Goal: Information Seeking & Learning: Learn about a topic

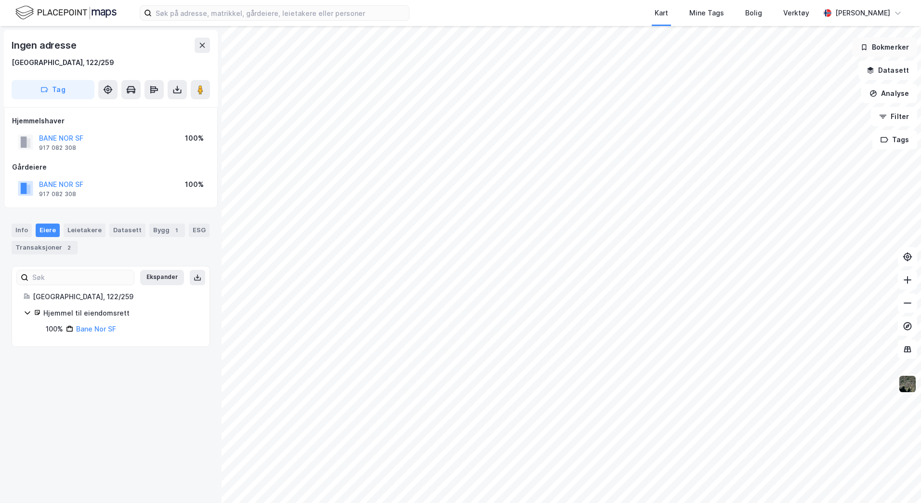
click at [890, 54] on button "Bokmerker" at bounding box center [884, 47] width 65 height 19
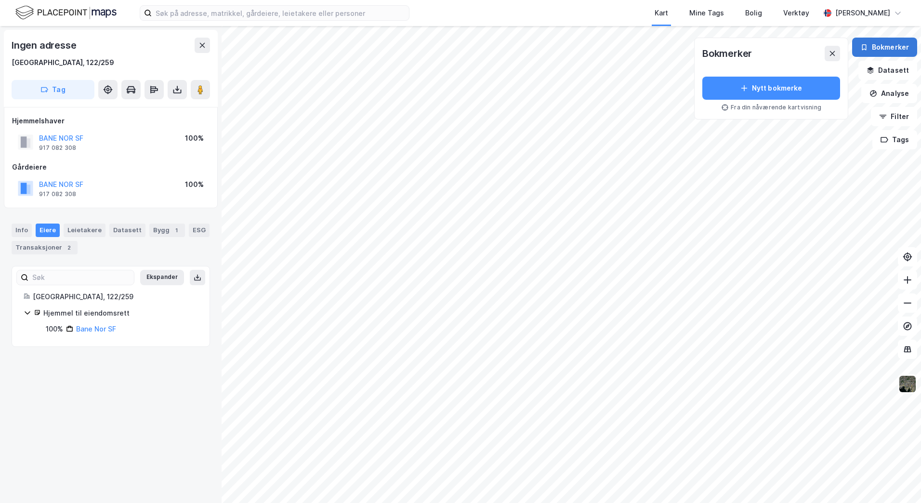
click at [890, 54] on button "Bokmerker" at bounding box center [884, 47] width 65 height 19
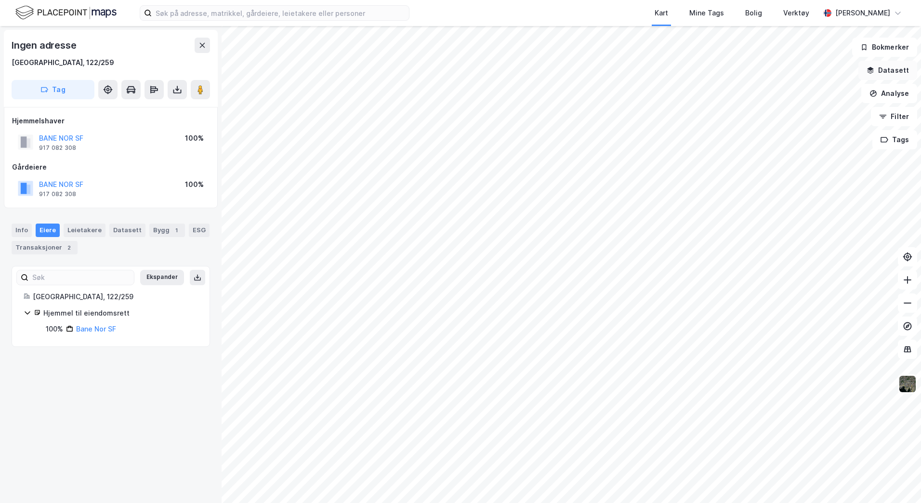
click at [890, 68] on button "Datasett" at bounding box center [887, 70] width 59 height 19
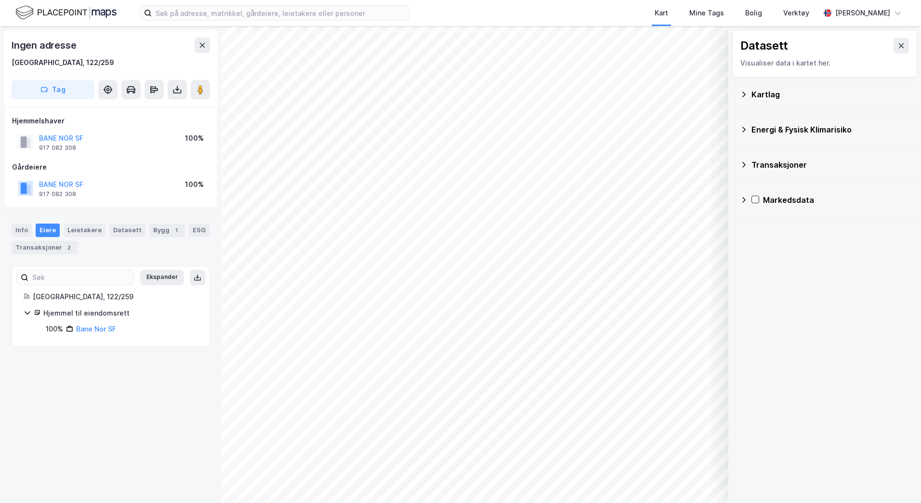
click at [745, 97] on icon at bounding box center [744, 95] width 8 height 8
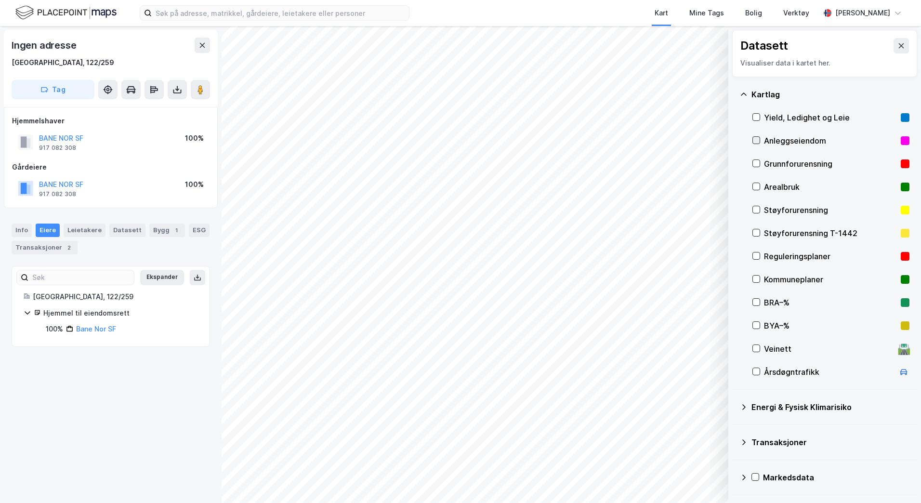
click at [757, 138] on icon at bounding box center [756, 140] width 7 height 7
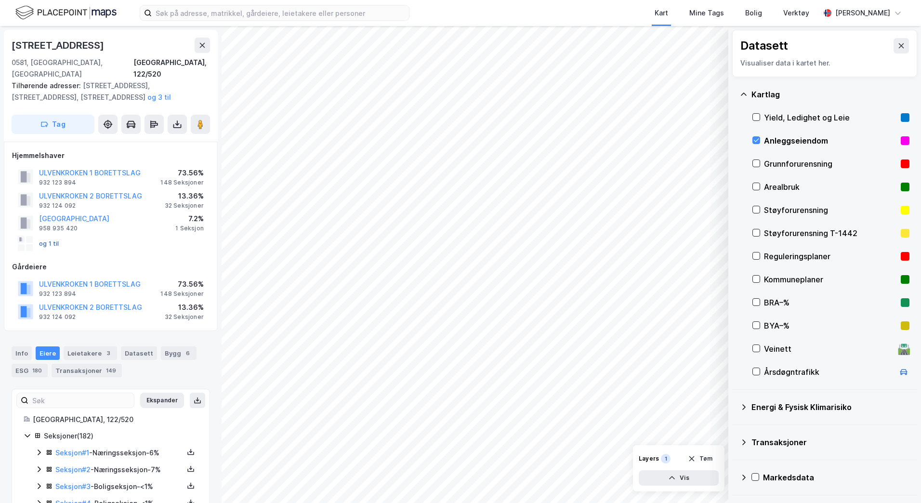
click at [0, 0] on button "og 1 til" at bounding box center [0, 0] width 0 height 0
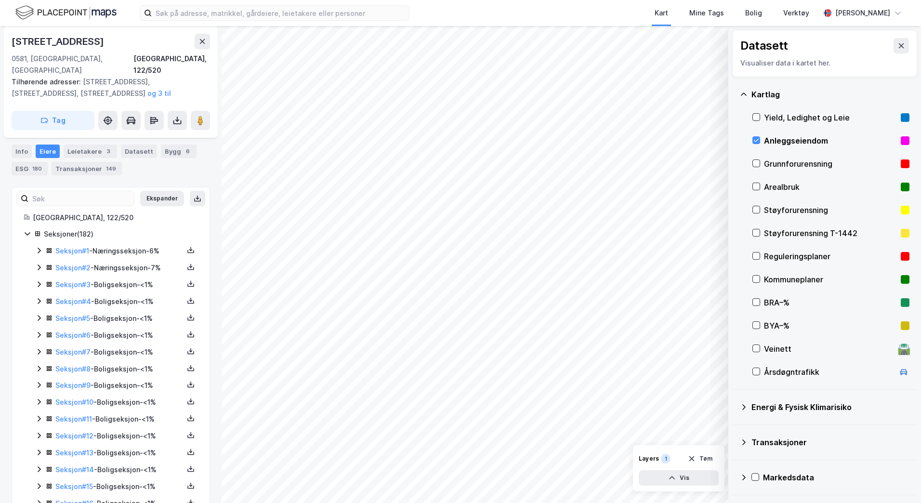
click at [26, 230] on icon at bounding box center [28, 234] width 8 height 8
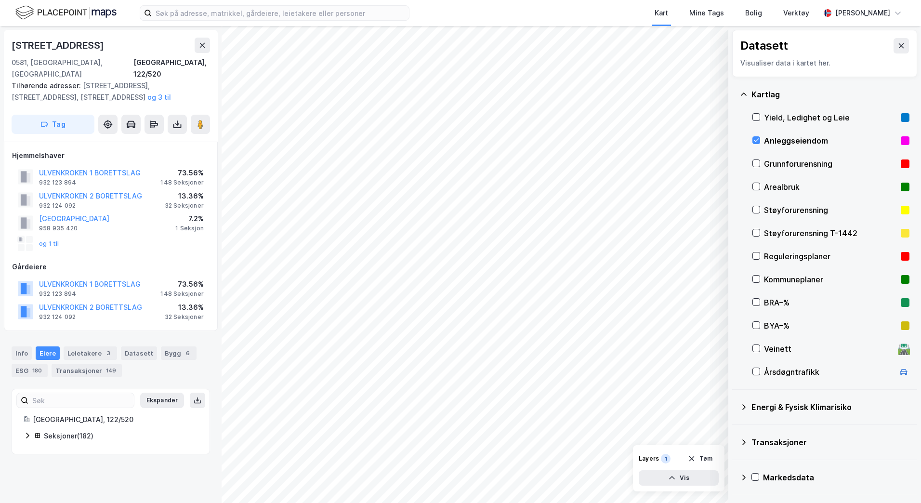
click at [27, 431] on icon at bounding box center [28, 435] width 8 height 8
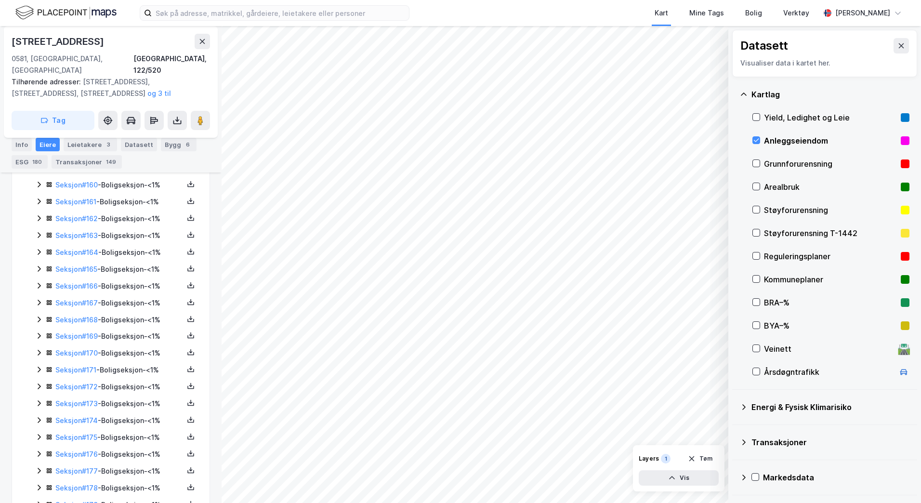
scroll to position [3013, 0]
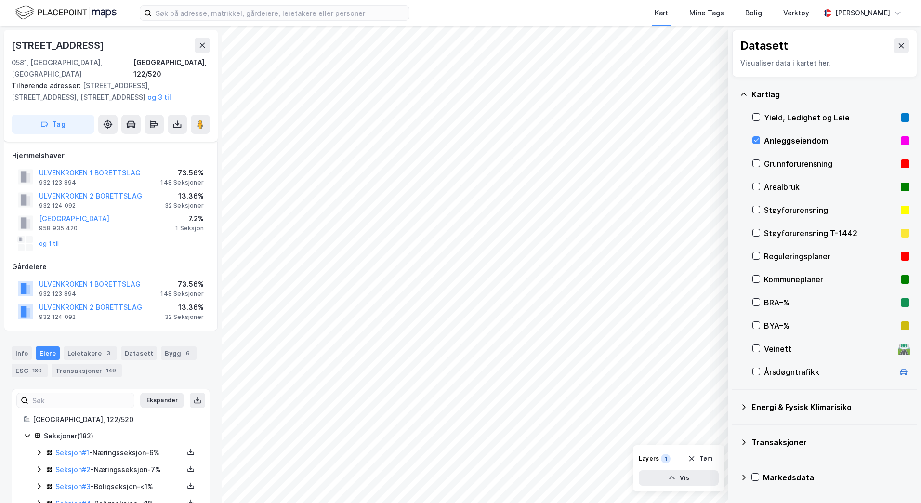
scroll to position [170, 0]
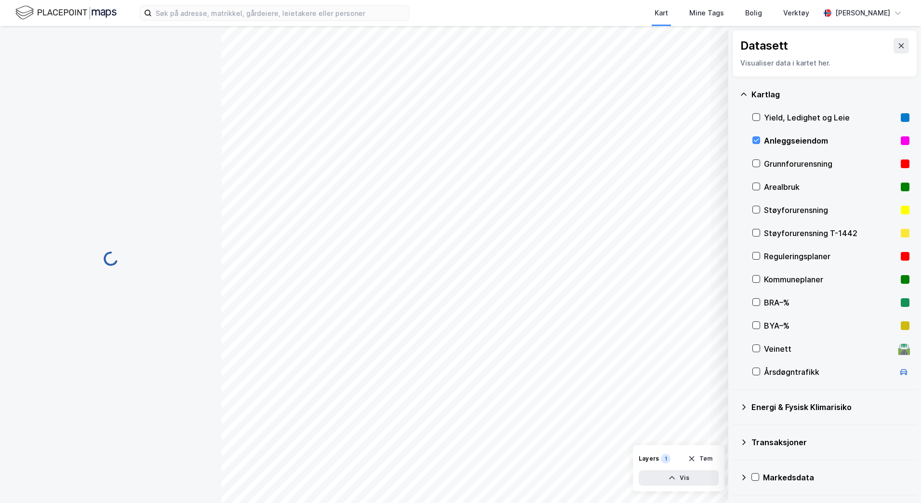
scroll to position [170, 0]
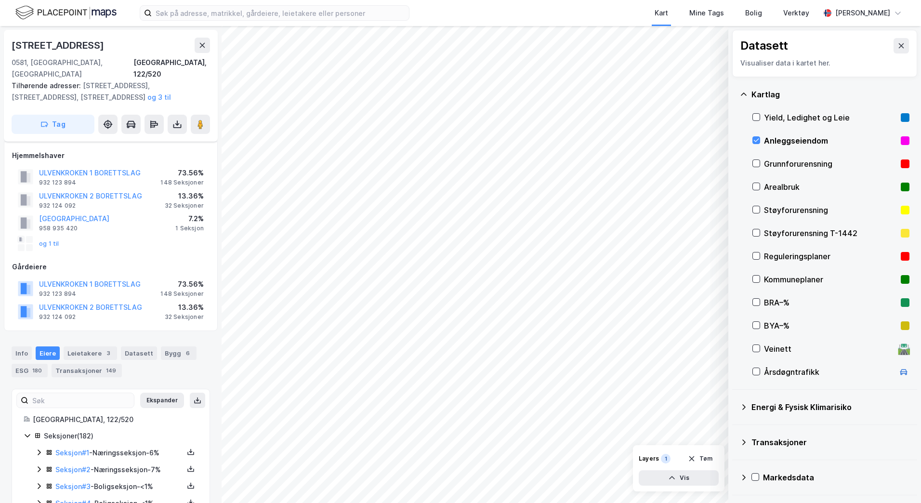
scroll to position [170, 0]
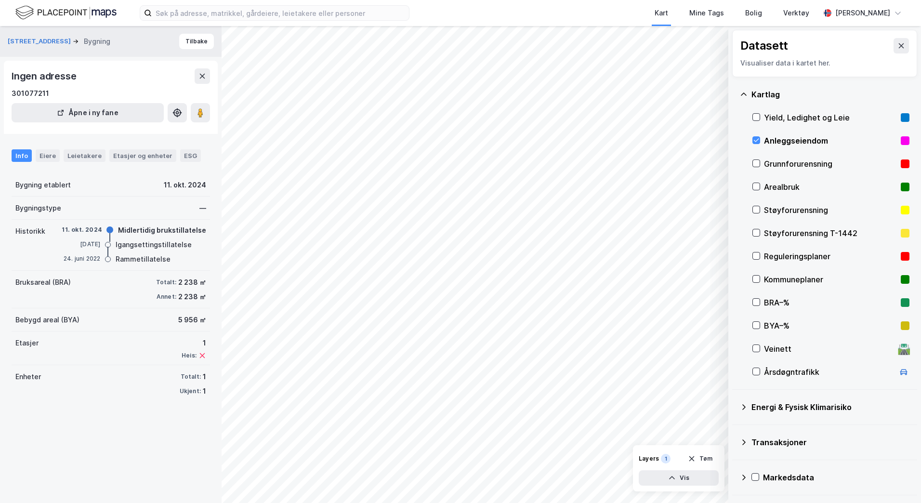
drag, startPoint x: 121, startPoint y: 263, endPoint x: 50, endPoint y: 428, distance: 180.1
click at [50, 429] on div "[STREET_ADDRESS] Bygning Tilbake Ingen adresse 301077211 Åpne i ny fane Info Ei…" at bounding box center [110, 264] width 221 height 477
click at [52, 158] on div "Eiere" at bounding box center [48, 155] width 24 height 13
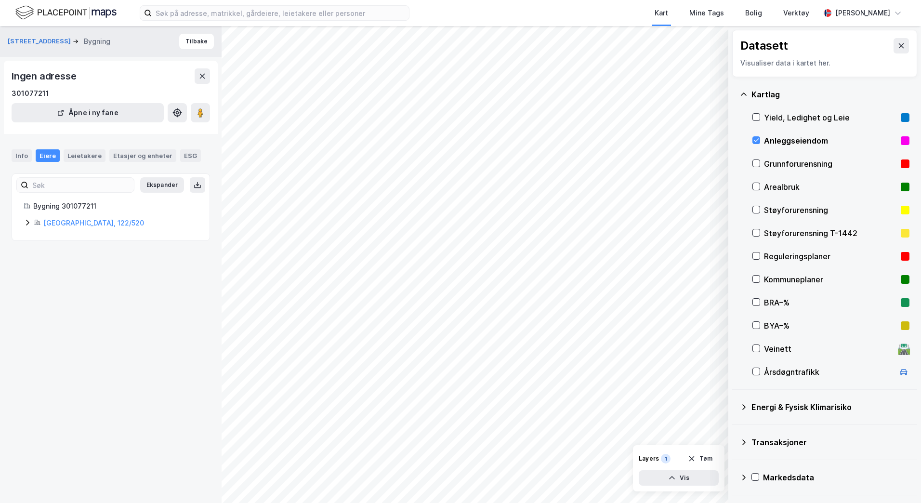
click at [29, 221] on icon at bounding box center [28, 223] width 8 height 8
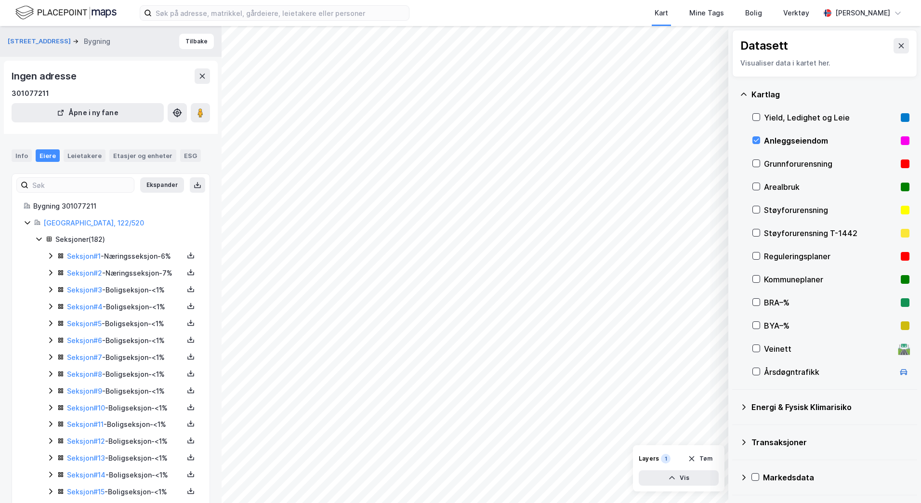
click at [48, 255] on icon at bounding box center [51, 256] width 8 height 8
click at [53, 325] on icon at bounding box center [51, 322] width 8 height 8
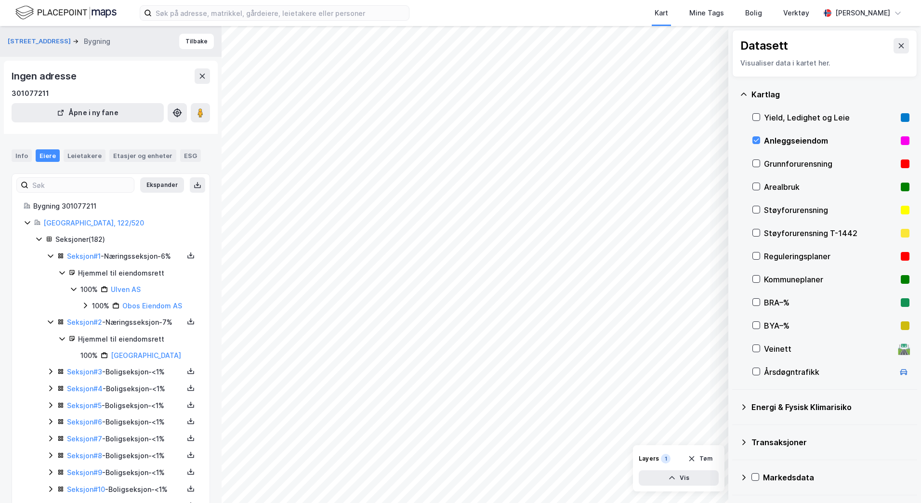
click at [7, 162] on div "Info Eiere Leietakere Etasjer og enheter ESG" at bounding box center [110, 152] width 221 height 28
click at [22, 156] on div "Info" at bounding box center [22, 155] width 20 height 13
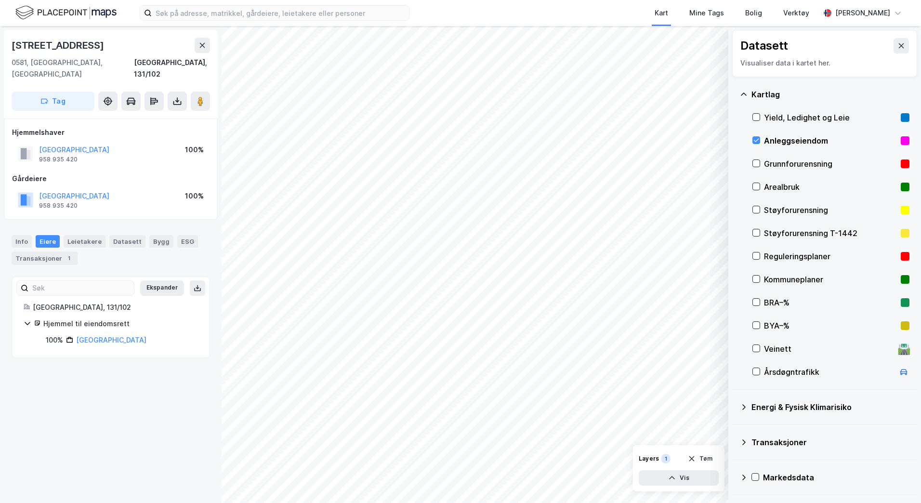
click at [214, 277] on div "Datasett Visualiser data i kartet her. [GEOGRAPHIC_DATA], Ledighet og Leie Anle…" at bounding box center [460, 264] width 921 height 477
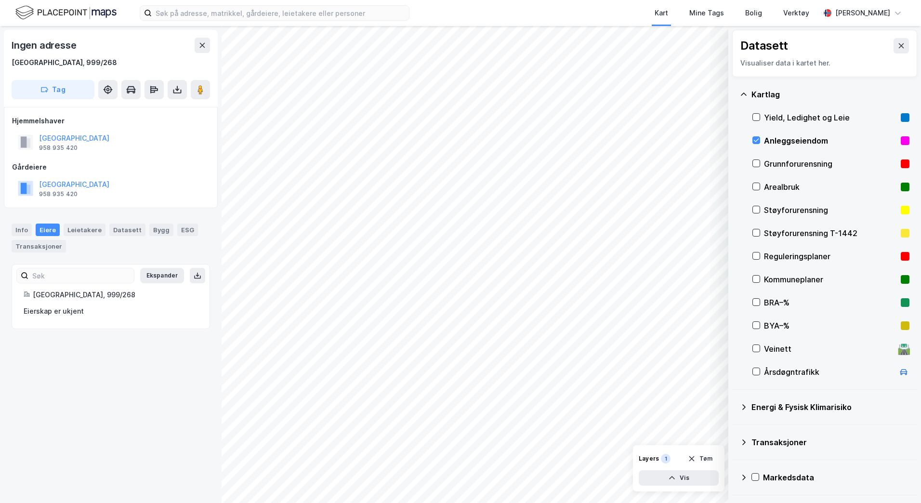
click at [218, 372] on div "Datasett Visualiser data i kartet her. [GEOGRAPHIC_DATA], Ledighet og Leie Anle…" at bounding box center [460, 264] width 921 height 477
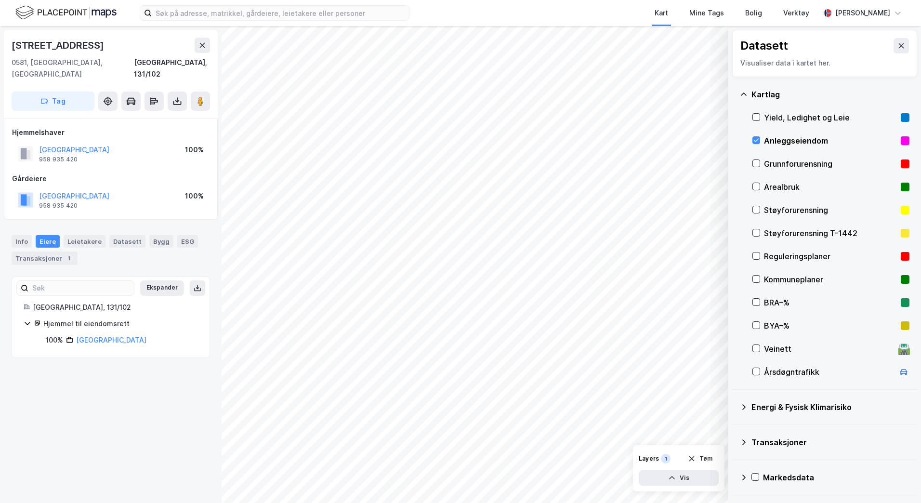
click at [160, 252] on div "Datasett Visualiser data i kartet her. [GEOGRAPHIC_DATA], Ledighet og Leie Anle…" at bounding box center [460, 264] width 921 height 477
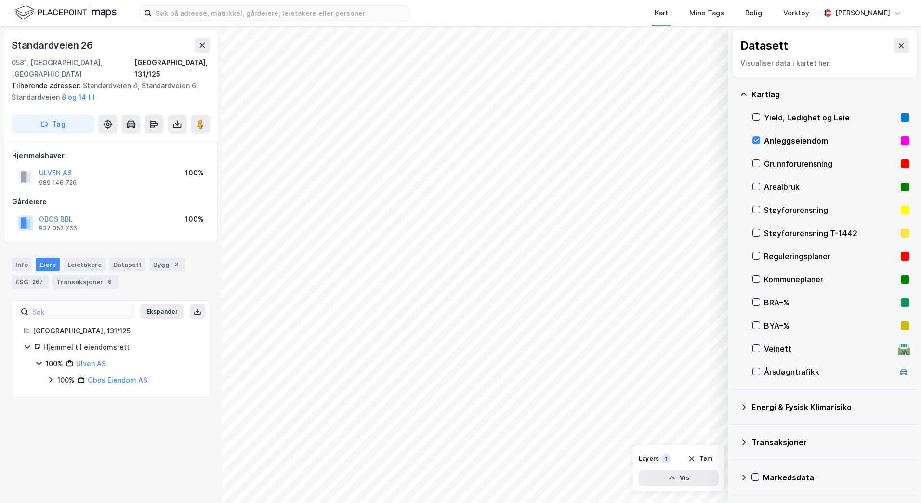
click at [190, 189] on div "Datasett Visualiser data i kartet her. Kartlag Yield, Ledighet og Leie Anleggse…" at bounding box center [460, 264] width 921 height 477
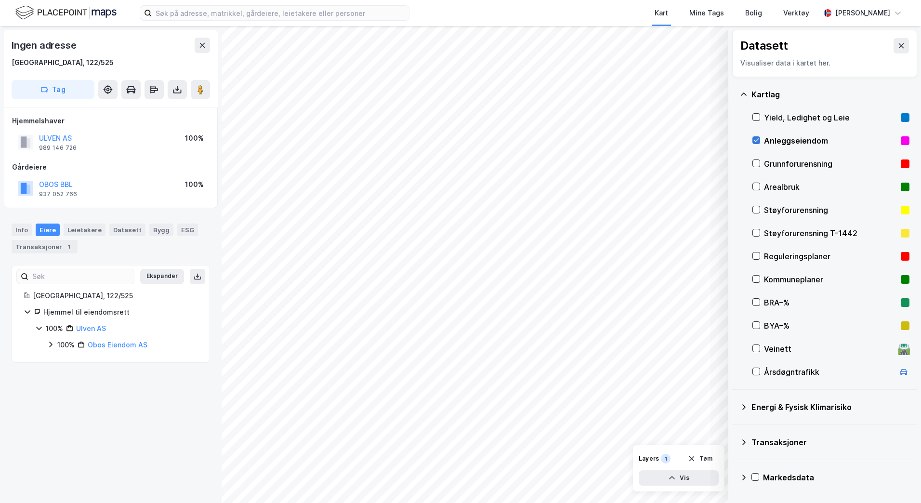
click at [755, 141] on icon at bounding box center [756, 140] width 7 height 7
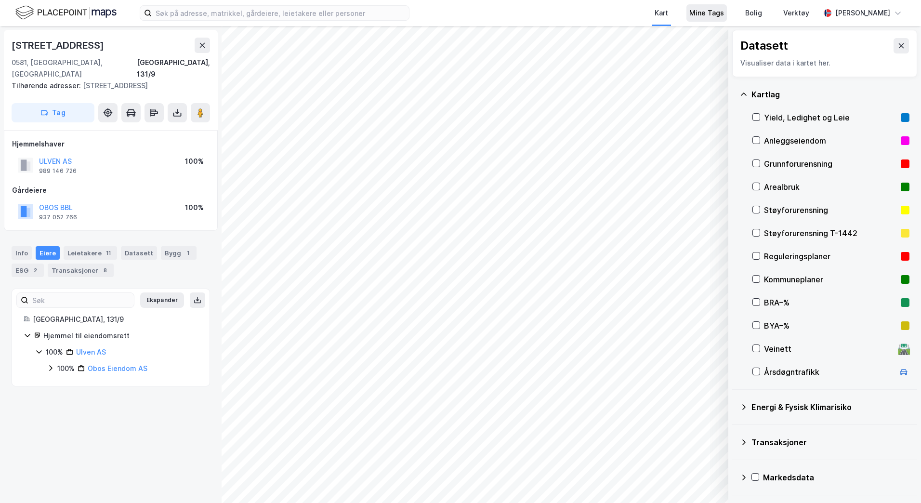
click at [724, 13] on div "Mine Tags" at bounding box center [706, 13] width 35 height 12
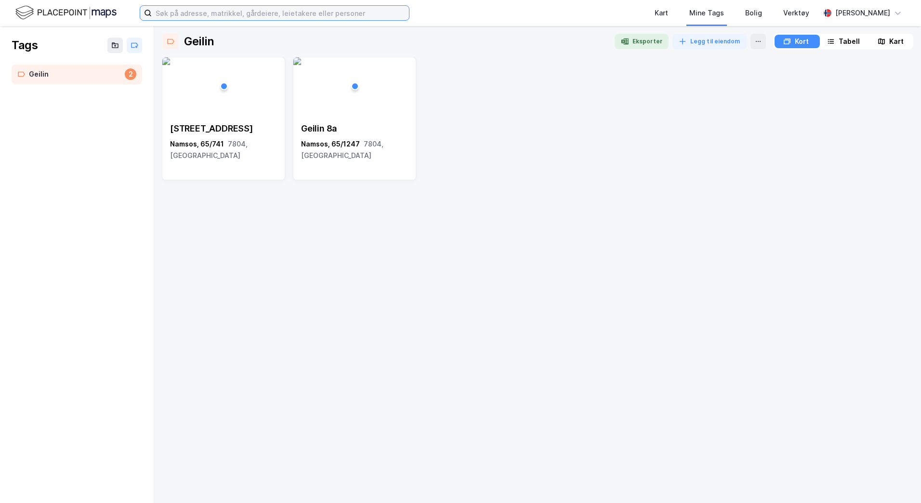
click at [236, 11] on input at bounding box center [280, 13] width 257 height 14
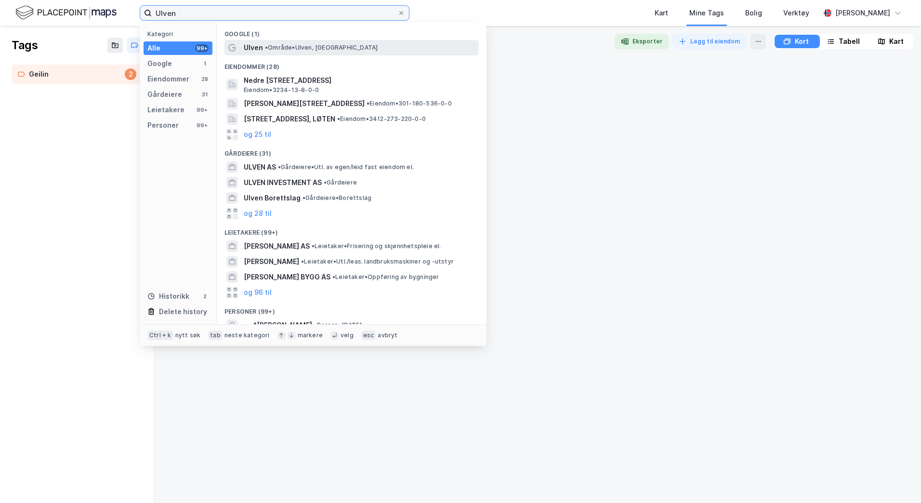
type input "Ulven"
click at [289, 40] on div "Ulven • Område • [GEOGRAPHIC_DATA], [GEOGRAPHIC_DATA]" at bounding box center [351, 47] width 254 height 15
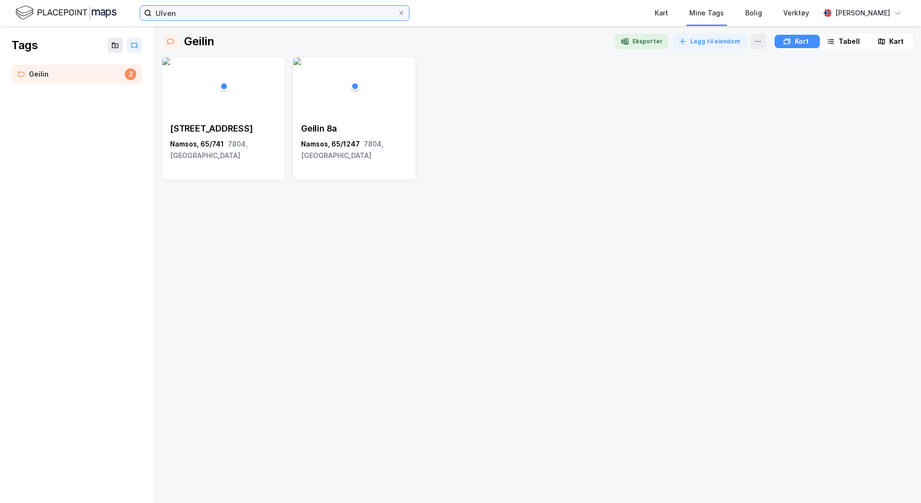
click at [254, 13] on input "Ulven" at bounding box center [275, 13] width 246 height 14
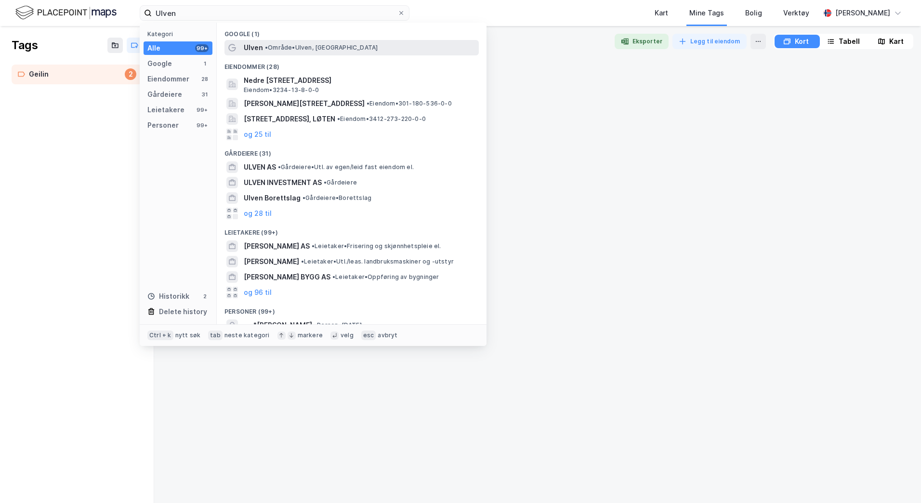
click at [274, 47] on span "• Område • [GEOGRAPHIC_DATA], [GEOGRAPHIC_DATA]" at bounding box center [321, 48] width 113 height 8
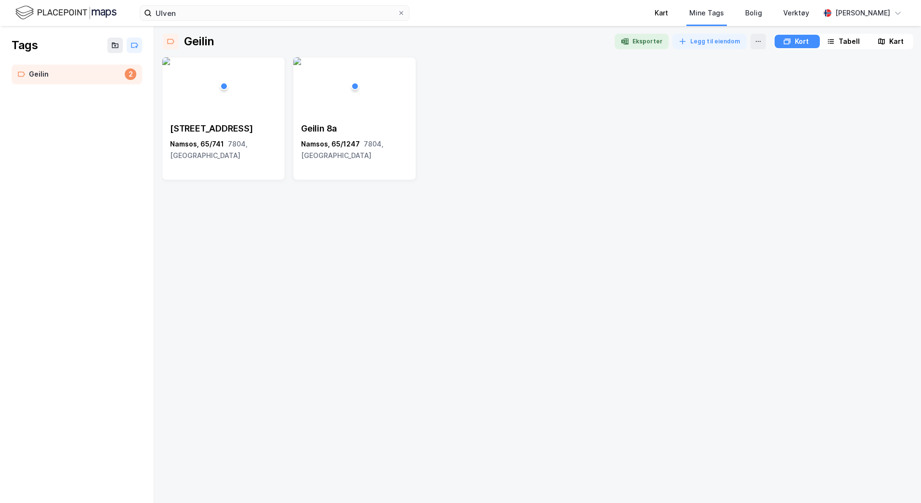
click at [678, 18] on div "Kart" at bounding box center [661, 13] width 35 height 26
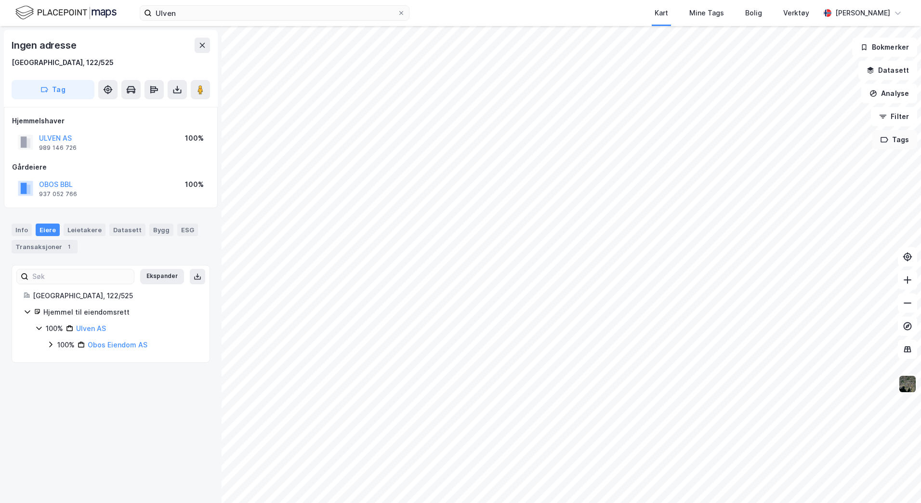
click at [899, 142] on button "Tags" at bounding box center [894, 139] width 45 height 19
click at [851, 166] on div at bounding box center [850, 165] width 15 height 8
click at [899, 115] on button "Filter" at bounding box center [893, 116] width 46 height 19
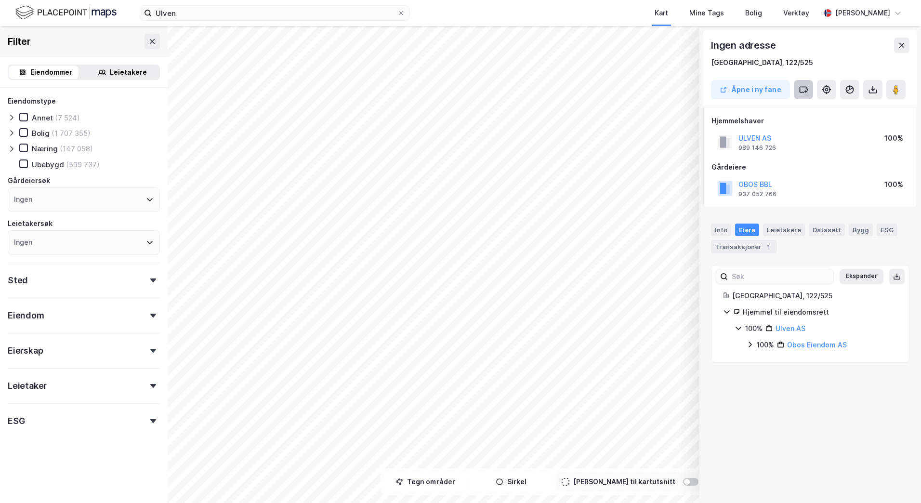
click at [798, 91] on icon at bounding box center [803, 90] width 10 height 10
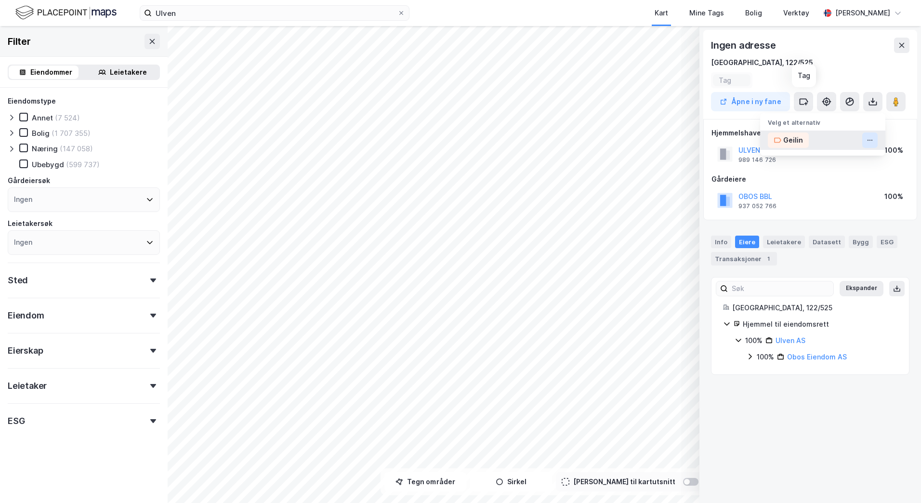
click at [875, 141] on button at bounding box center [869, 139] width 15 height 15
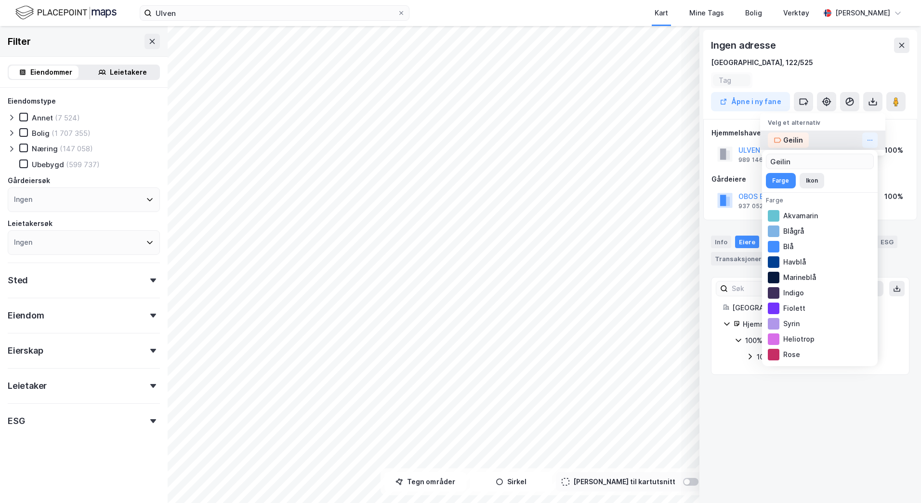
click at [842, 62] on div "[GEOGRAPHIC_DATA], 122/525" at bounding box center [810, 63] width 198 height 12
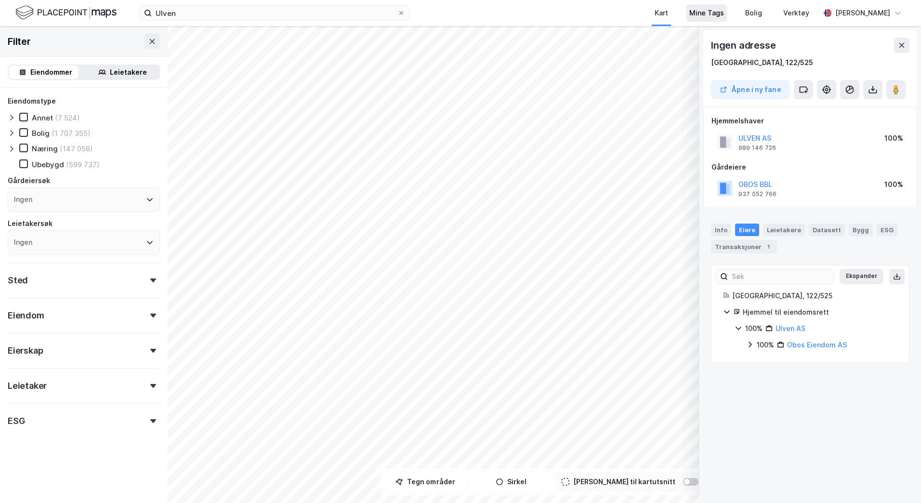
click at [724, 15] on div "Mine Tags" at bounding box center [706, 13] width 35 height 12
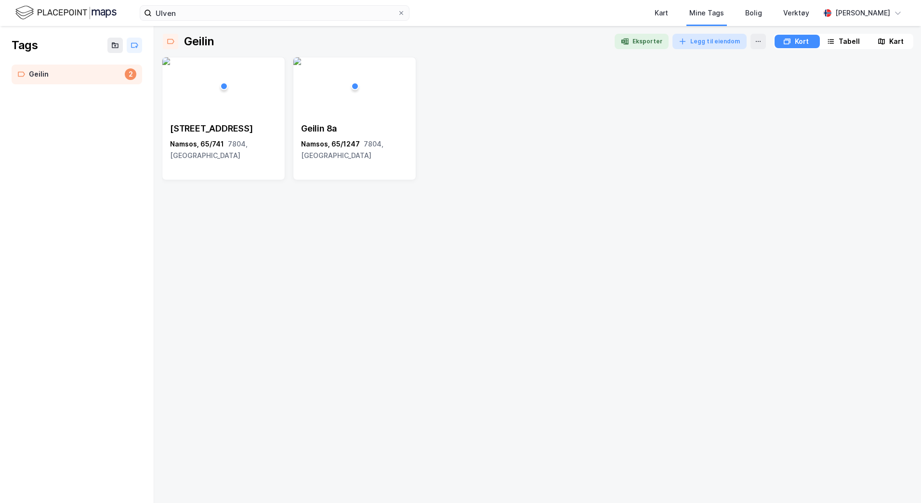
click at [698, 40] on button "Legg til eiendom" at bounding box center [709, 41] width 74 height 15
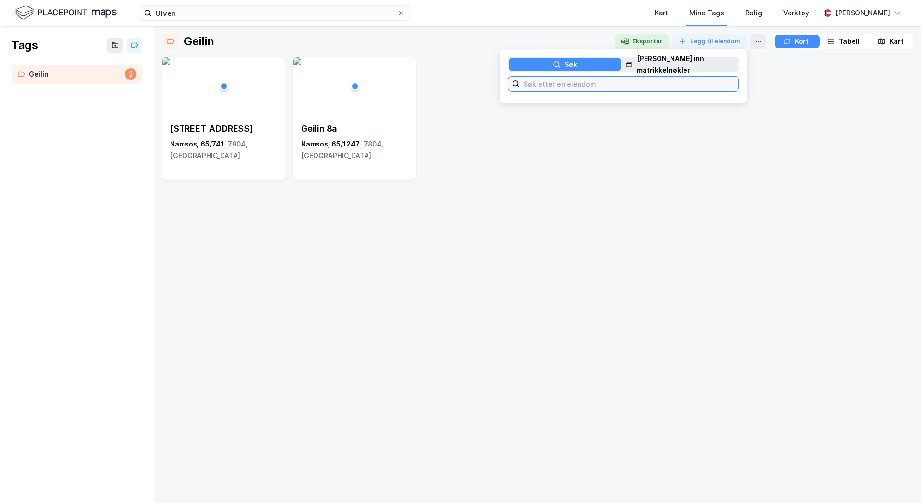
click at [592, 80] on input at bounding box center [628, 84] width 219 height 14
click at [526, 270] on div "Bjørumsalleen 3 Namsos, 65/741 7804, [STREET_ADDRESS]" at bounding box center [537, 276] width 751 height 438
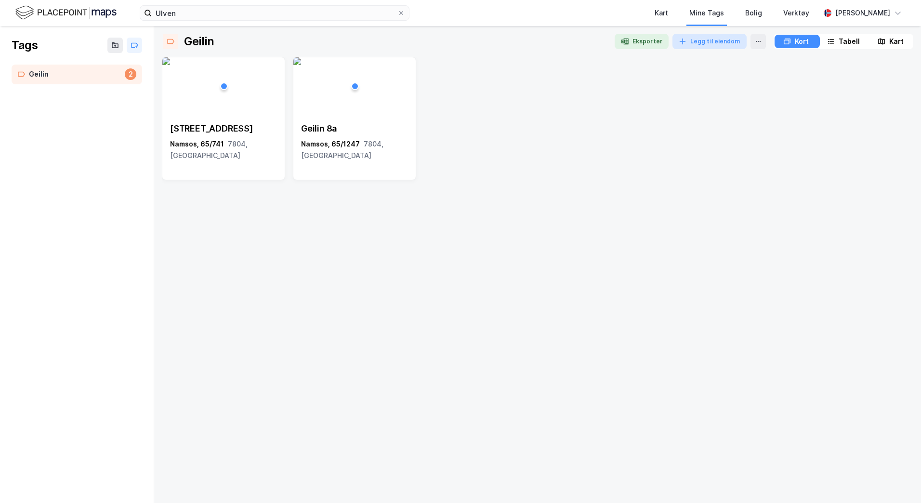
click at [709, 39] on button "Legg til eiendom" at bounding box center [709, 41] width 74 height 15
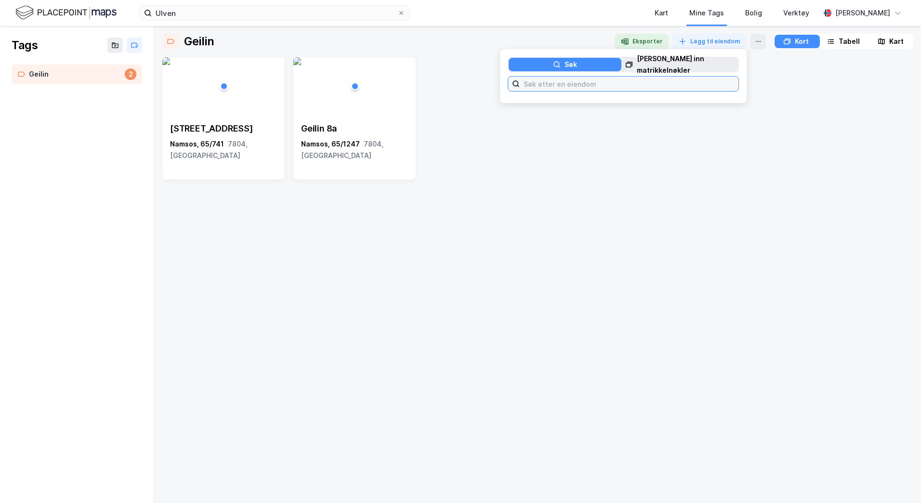
click at [636, 86] on input at bounding box center [628, 84] width 219 height 14
type input "F"
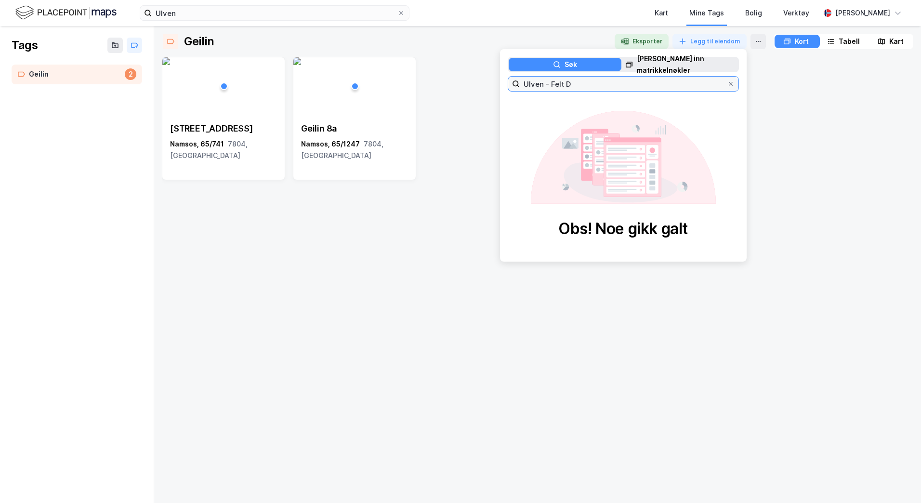
type input "Ulven - Felt D"
click at [671, 13] on div "Kart" at bounding box center [660, 12] width 19 height 17
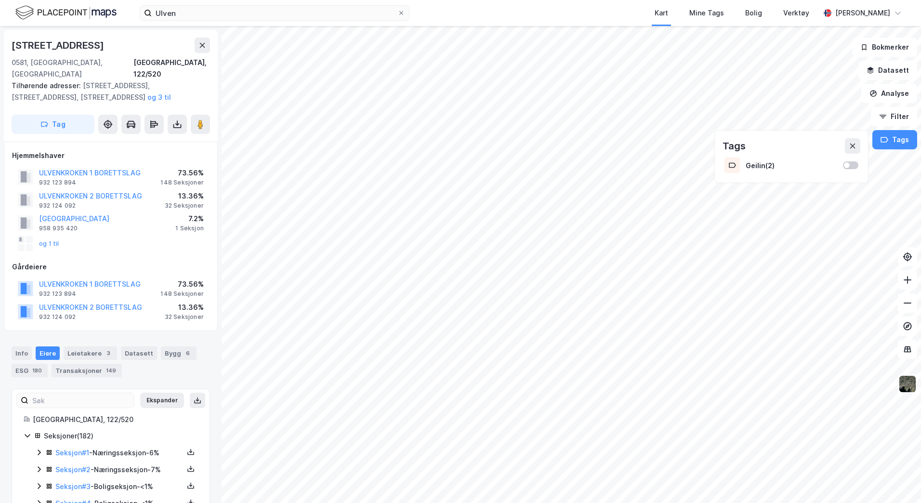
scroll to position [2, 0]
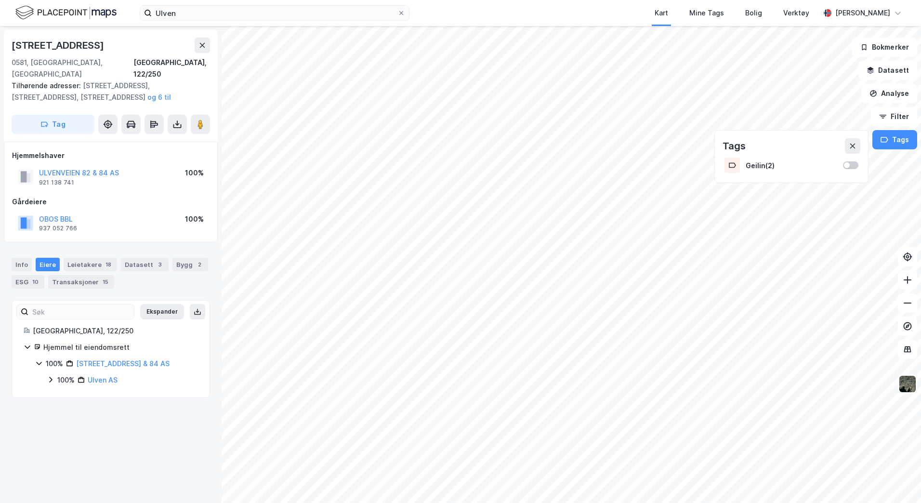
click at [167, 447] on div "[STREET_ADDRESS], 122/250 Tilhørende adresser: [STREET_ADDRESS], [STREET_ADDRES…" at bounding box center [110, 264] width 221 height 477
